Goal: Use online tool/utility

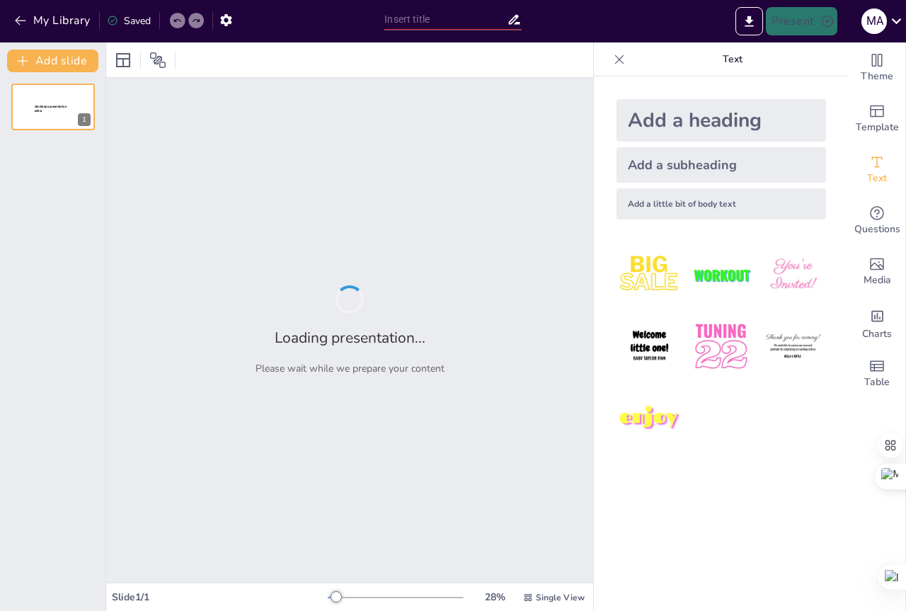
type input "Contribuyentes gravados y exentos de ITBIS y actividades gravadas en el [GEOGRA…"
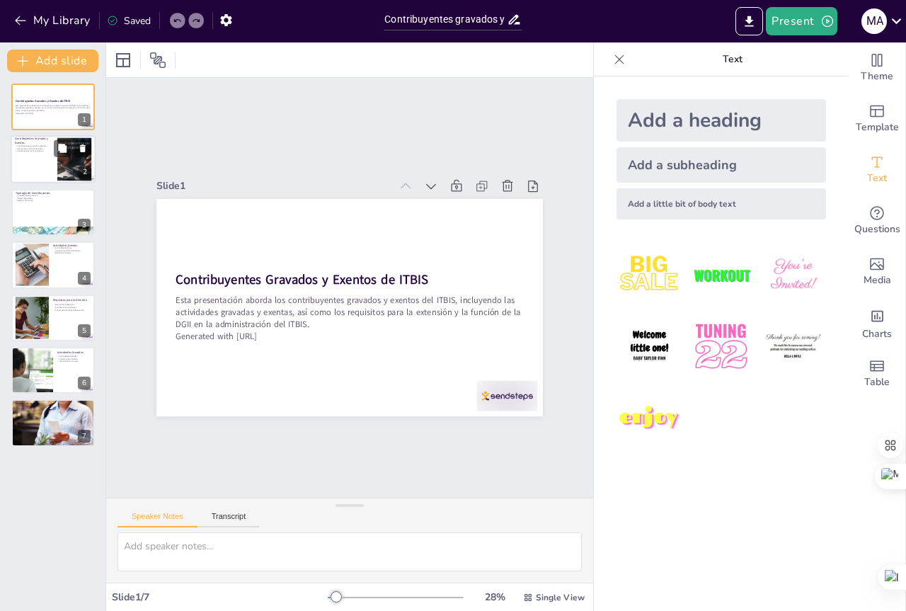
click at [59, 164] on div at bounding box center [74, 159] width 86 height 43
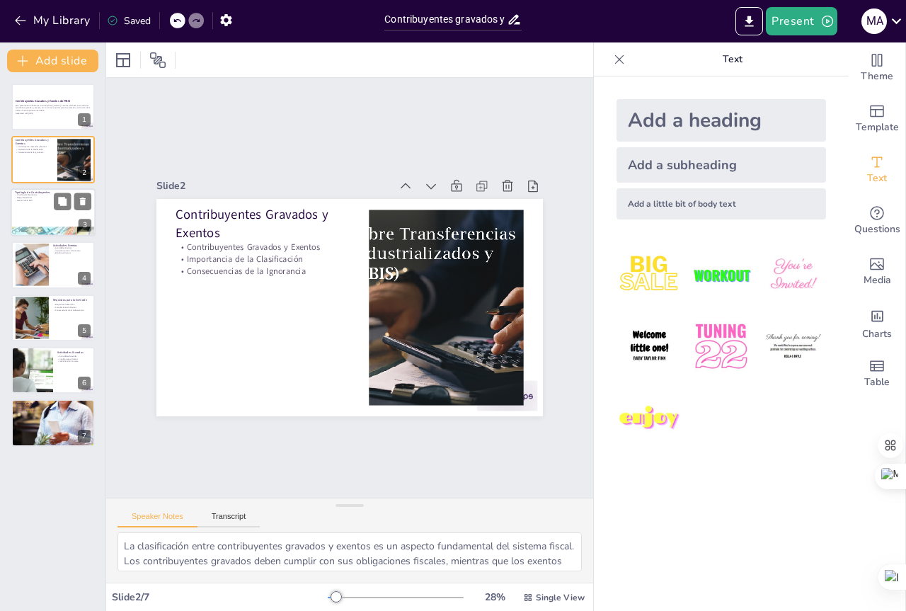
click at [43, 208] on div at bounding box center [53, 212] width 85 height 48
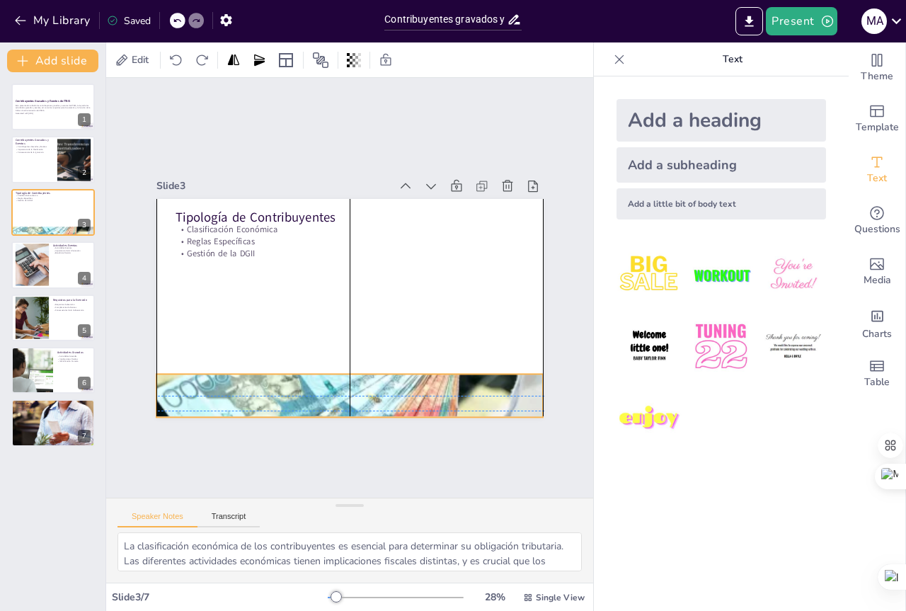
click at [275, 374] on div at bounding box center [338, 395] width 413 height 315
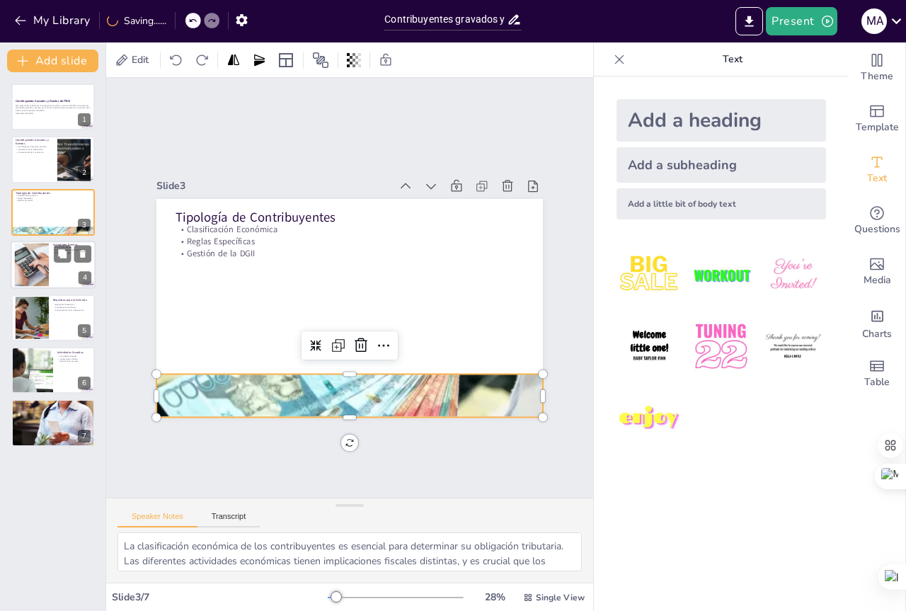
click at [48, 262] on div at bounding box center [31, 264] width 94 height 43
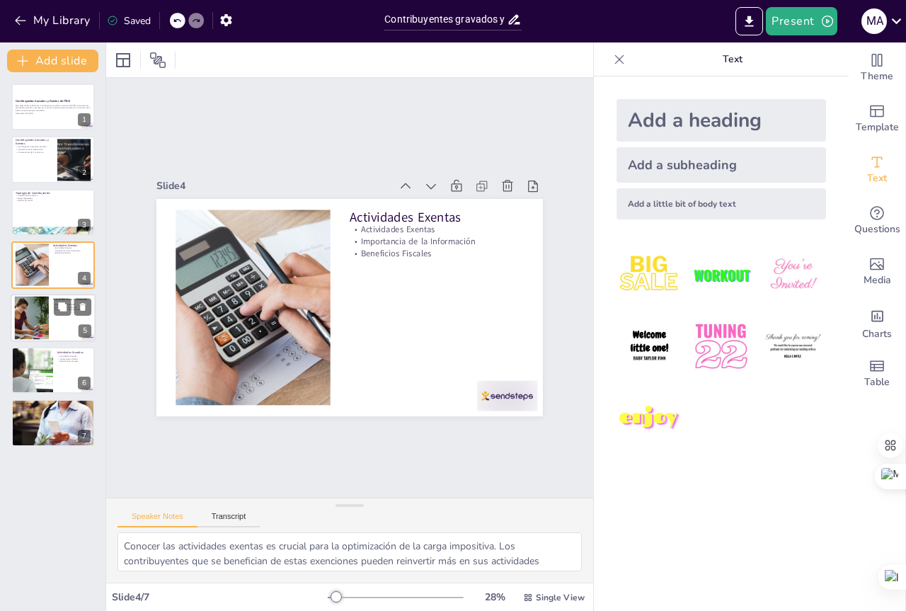
click at [40, 312] on div at bounding box center [31, 317] width 64 height 43
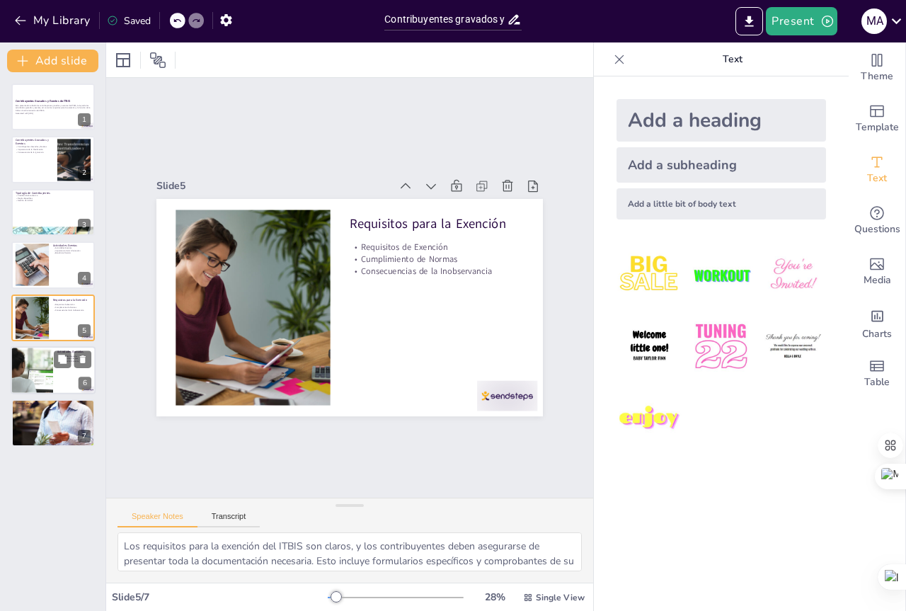
click at [38, 357] on div at bounding box center [32, 370] width 72 height 48
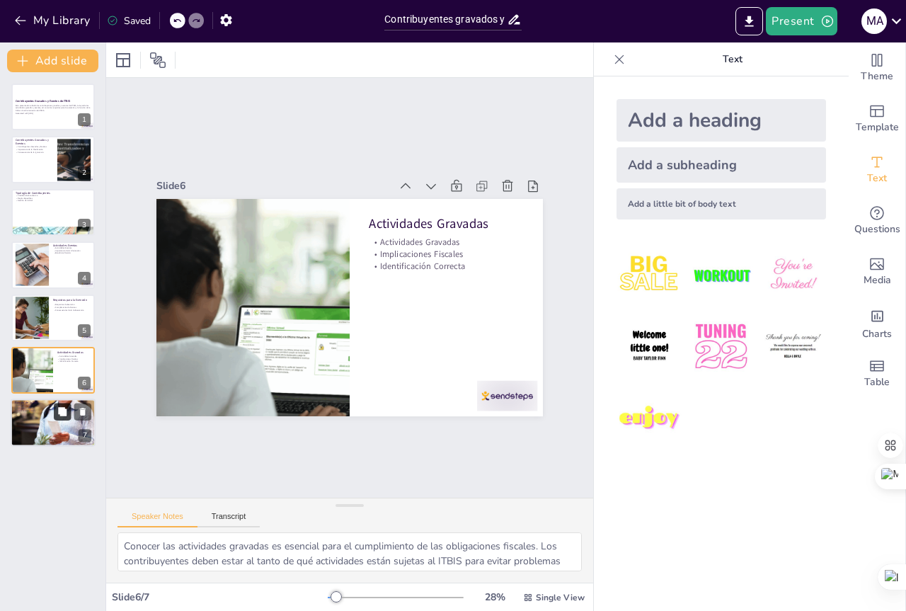
click at [55, 413] on button at bounding box center [62, 411] width 17 height 17
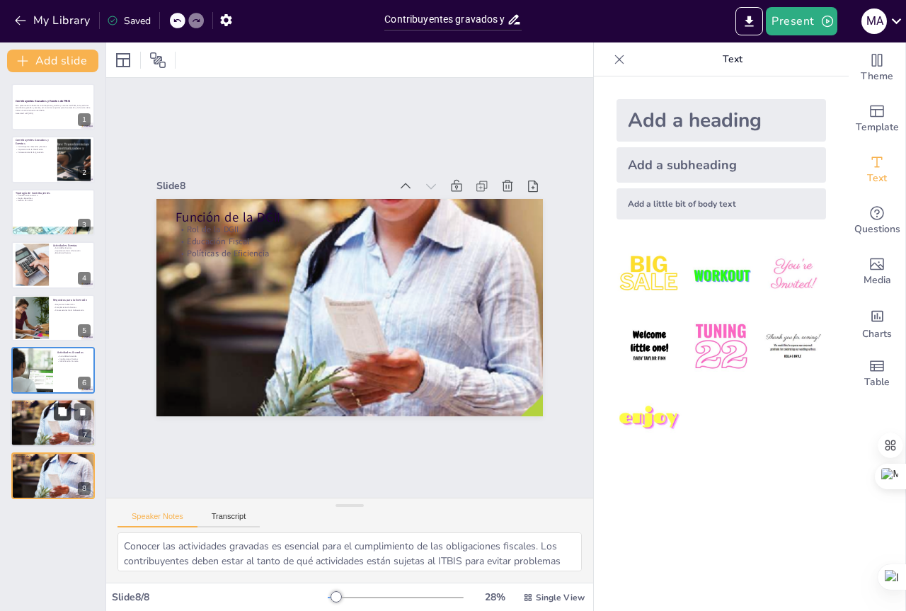
type textarea "La DGII tiene un rol fundamental en la administración del ITBIS. Su función es …"
click at [37, 118] on div at bounding box center [53, 107] width 85 height 48
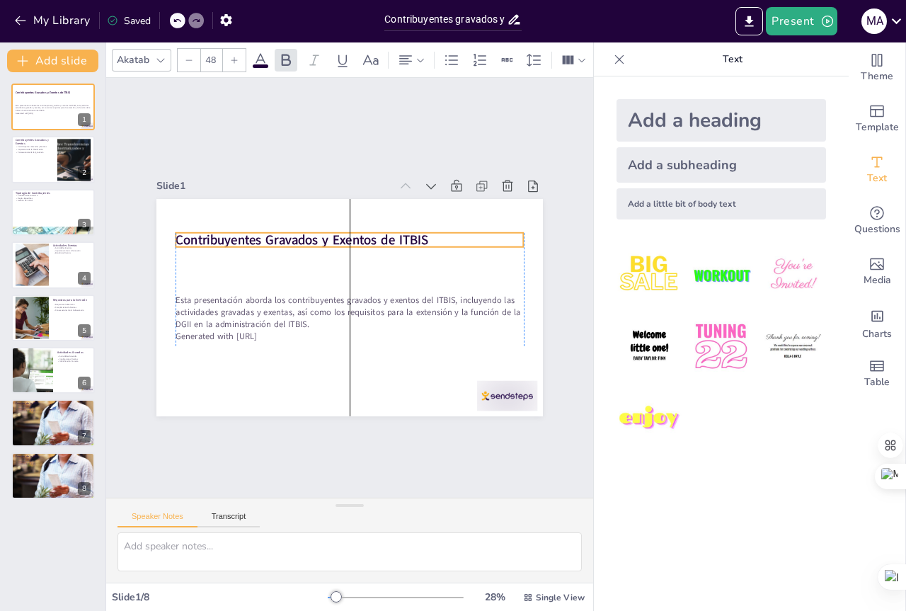
drag, startPoint x: 197, startPoint y: 270, endPoint x: 193, endPoint y: 231, distance: 39.8
click at [196, 231] on strong "Contribuyentes Gravados y Exentos de ITBIS" at bounding box center [318, 227] width 245 height 95
click at [196, 234] on strong "Contribuyentes Gravados y Exentos de ITBIS" at bounding box center [318, 227] width 245 height 95
click at [277, 59] on icon at bounding box center [285, 60] width 17 height 17
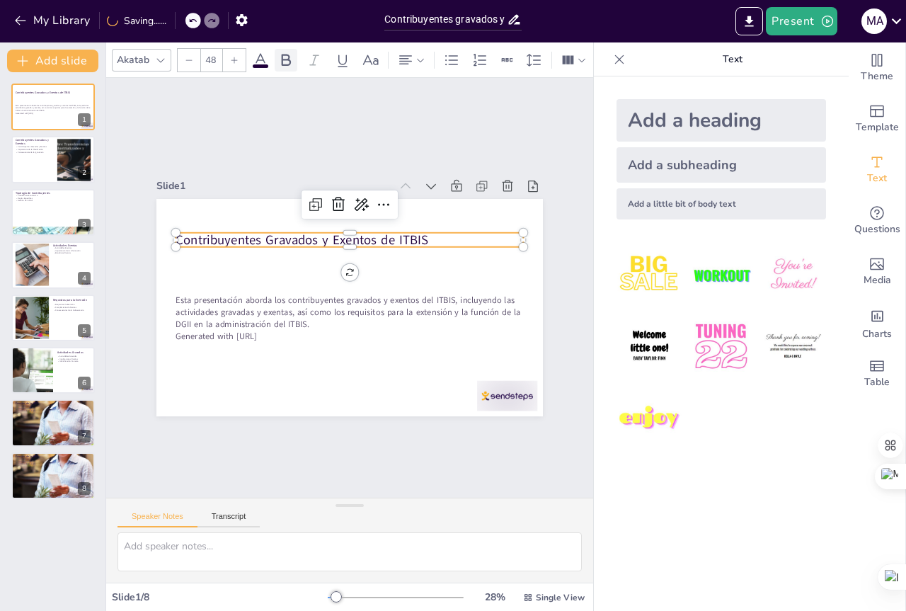
click at [293, 61] on icon at bounding box center [285, 60] width 17 height 17
click at [229, 56] on div at bounding box center [234, 60] width 23 height 23
click at [229, 55] on div at bounding box center [234, 60] width 23 height 23
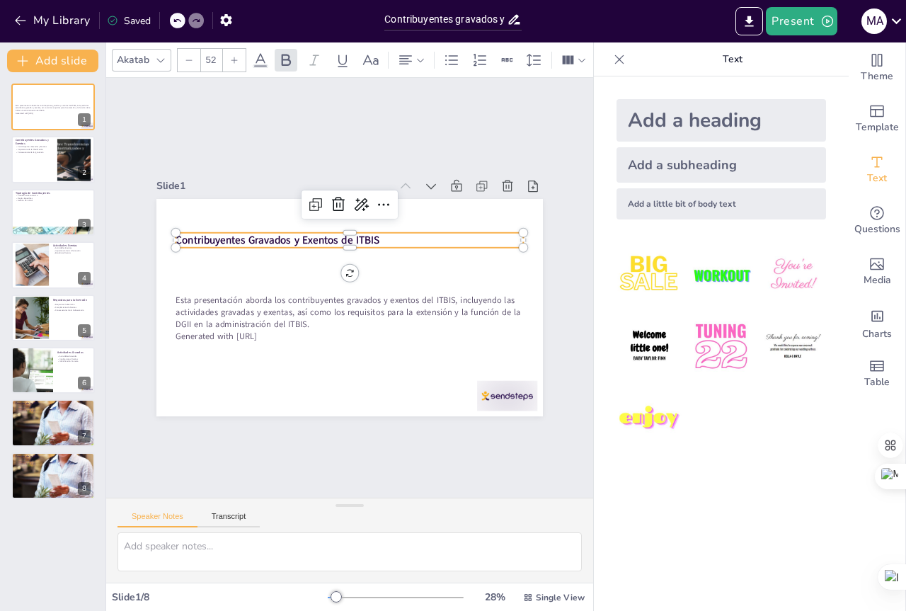
click at [230, 56] on icon at bounding box center [234, 60] width 8 height 8
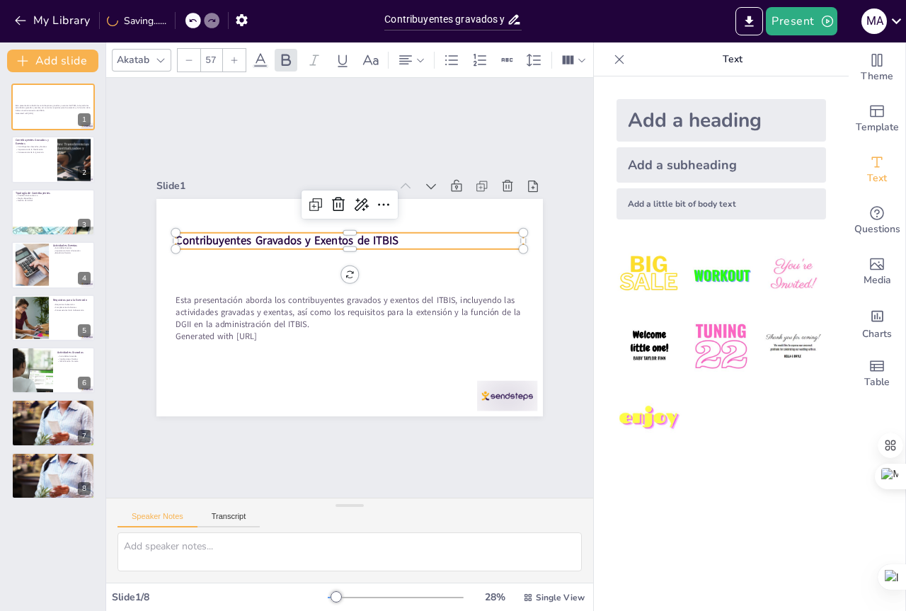
click at [230, 56] on icon at bounding box center [234, 60] width 8 height 8
click at [231, 56] on icon at bounding box center [234, 60] width 8 height 8
click at [231, 57] on icon at bounding box center [234, 60] width 6 height 6
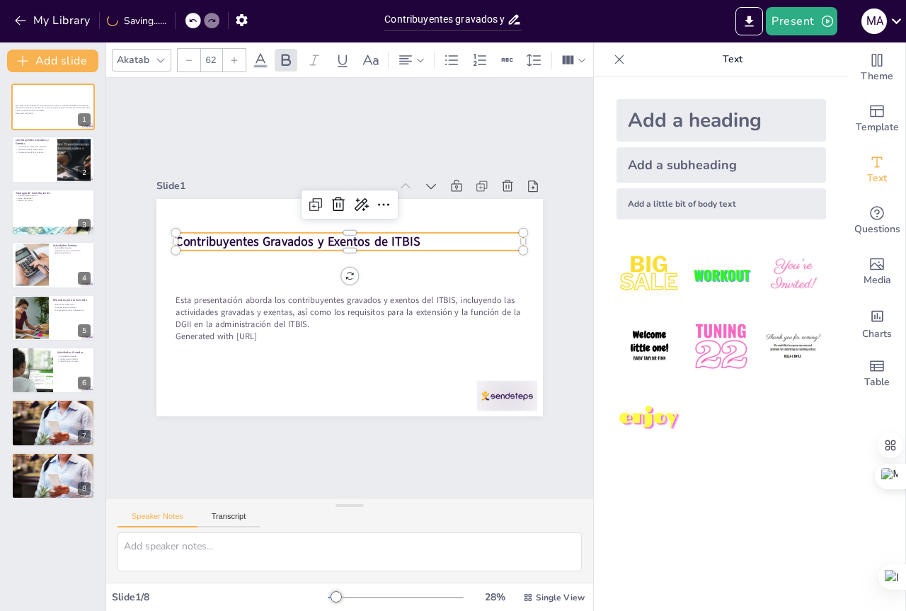
click at [231, 57] on icon at bounding box center [234, 60] width 6 height 6
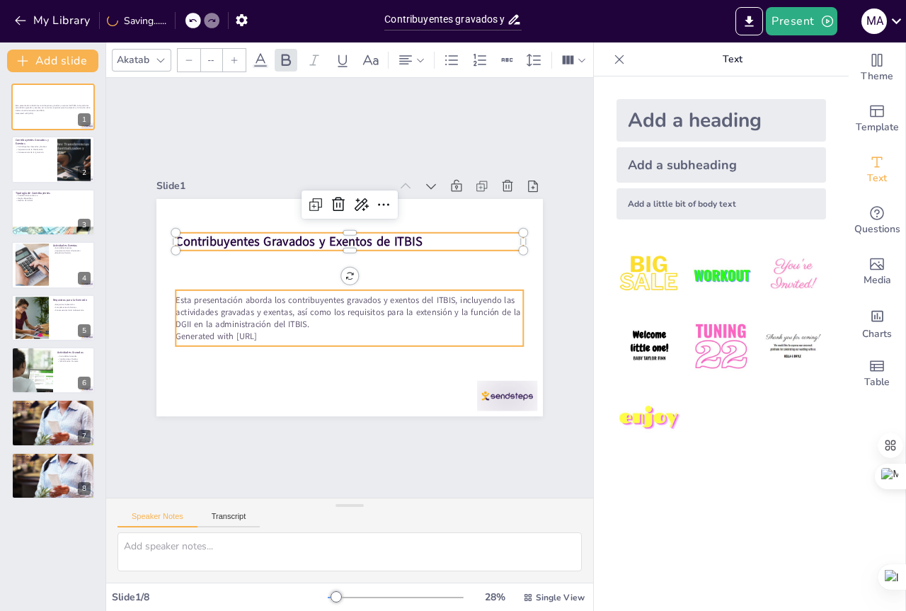
type input "32"
click at [243, 318] on p "Esta presentación aborda los contribuyentes gravados y exentos del ITBIS, inclu…" at bounding box center [348, 312] width 347 height 36
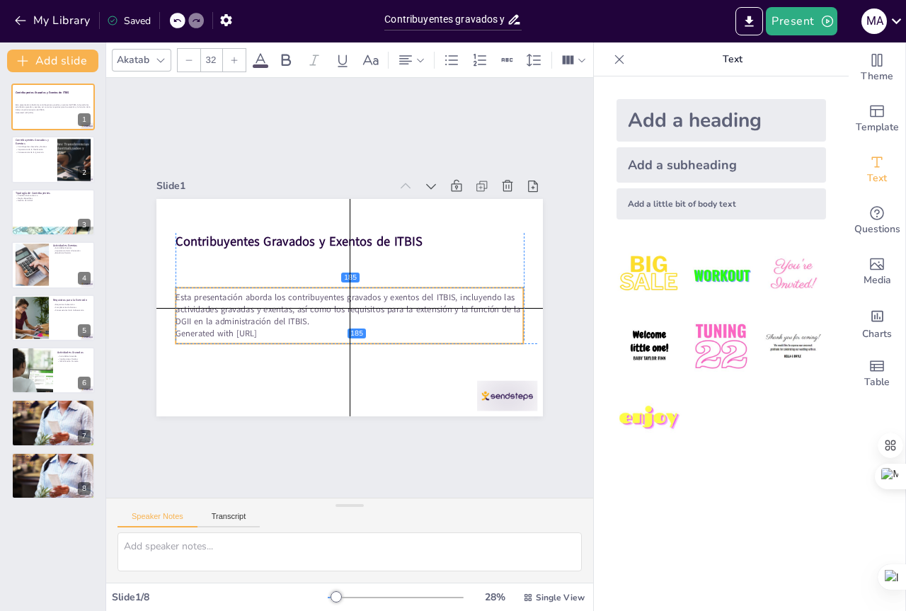
click at [242, 311] on p "Esta presentación aborda los contribuyentes gravados y exentos del ITBIS, inclu…" at bounding box center [341, 307] width 332 height 175
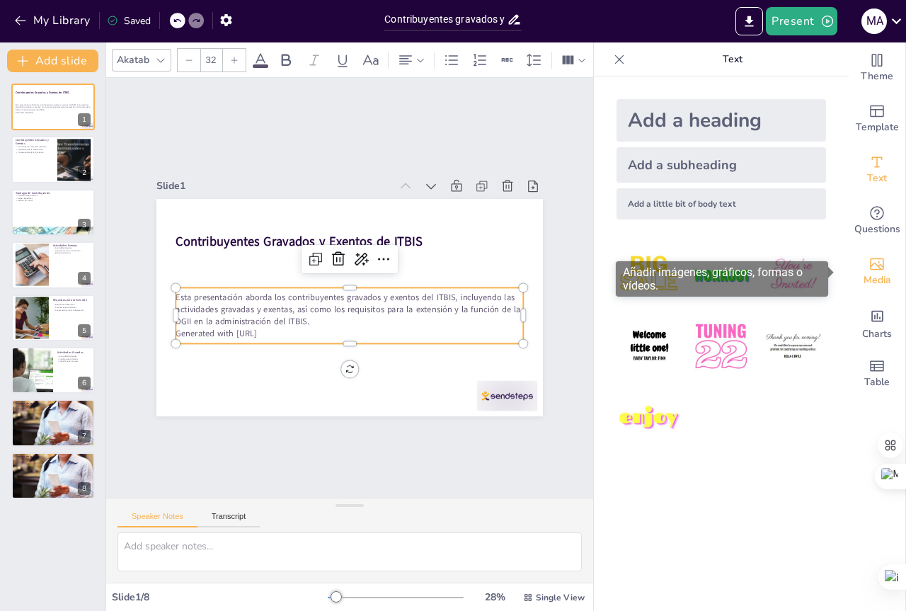
click at [863, 277] on span "Media" at bounding box center [877, 280] width 28 height 16
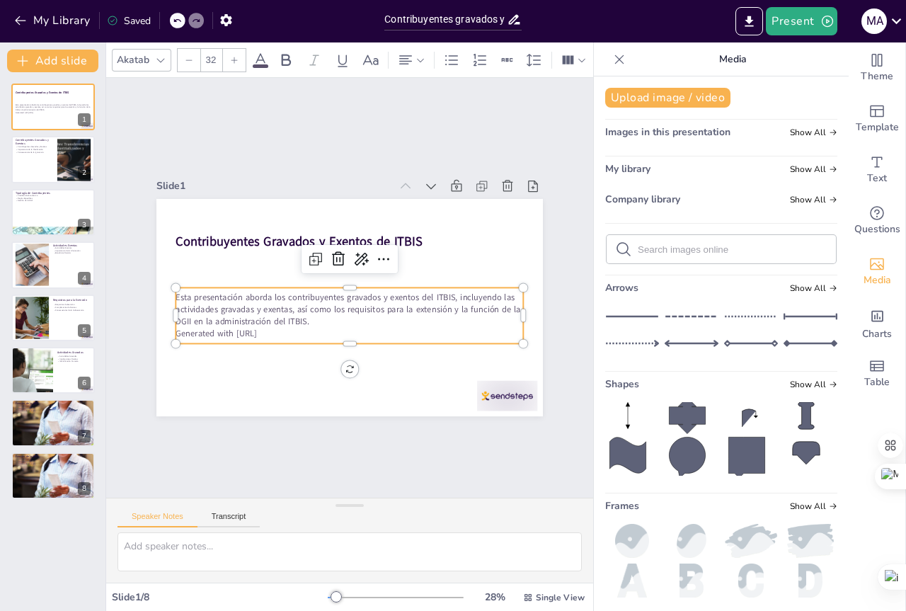
scroll to position [11, 0]
